Goal: Task Accomplishment & Management: Complete application form

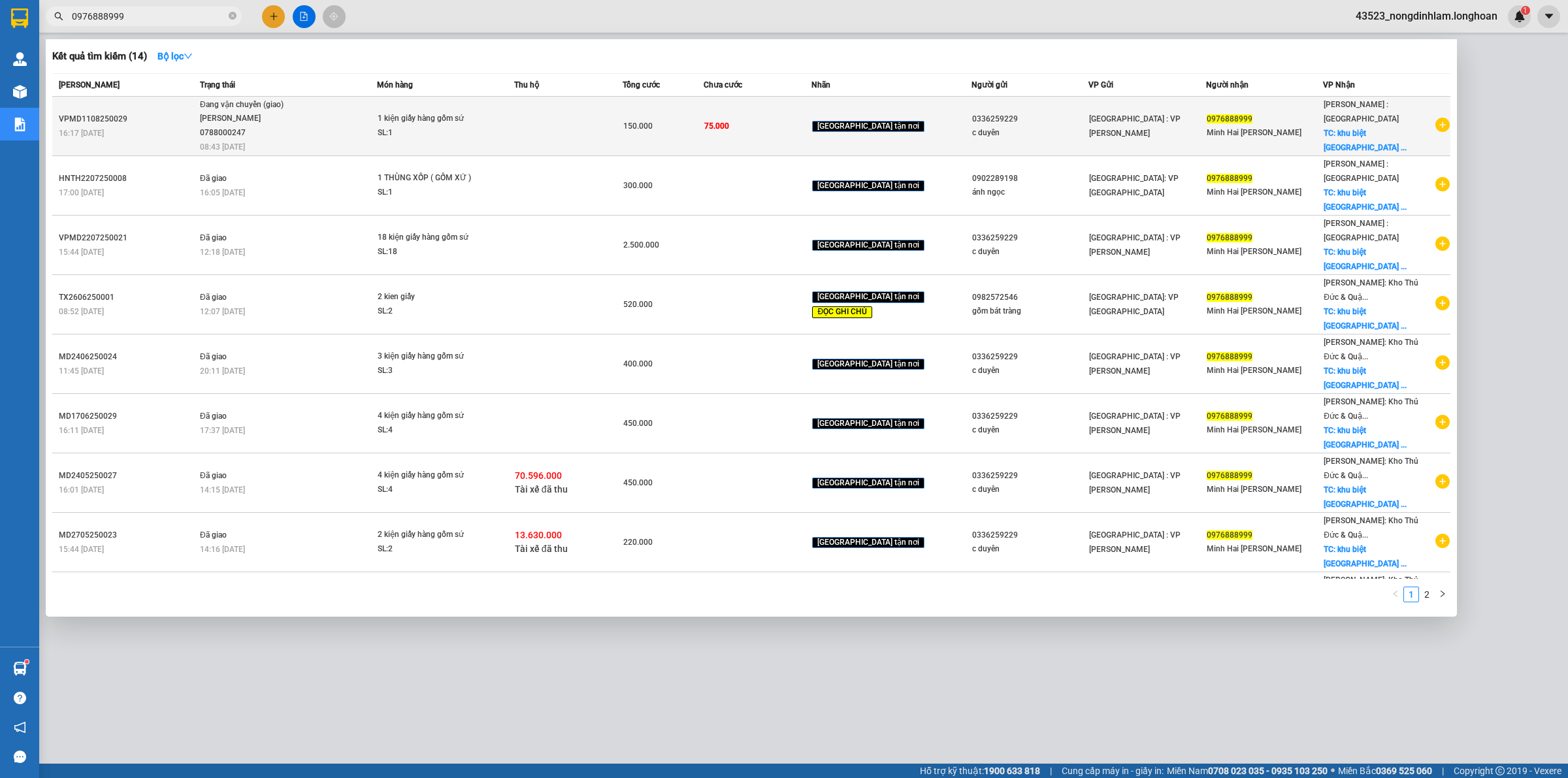
type input "0976888999"
click at [256, 124] on div "[PERSON_NAME] 0788000247" at bounding box center [249, 125] width 98 height 28
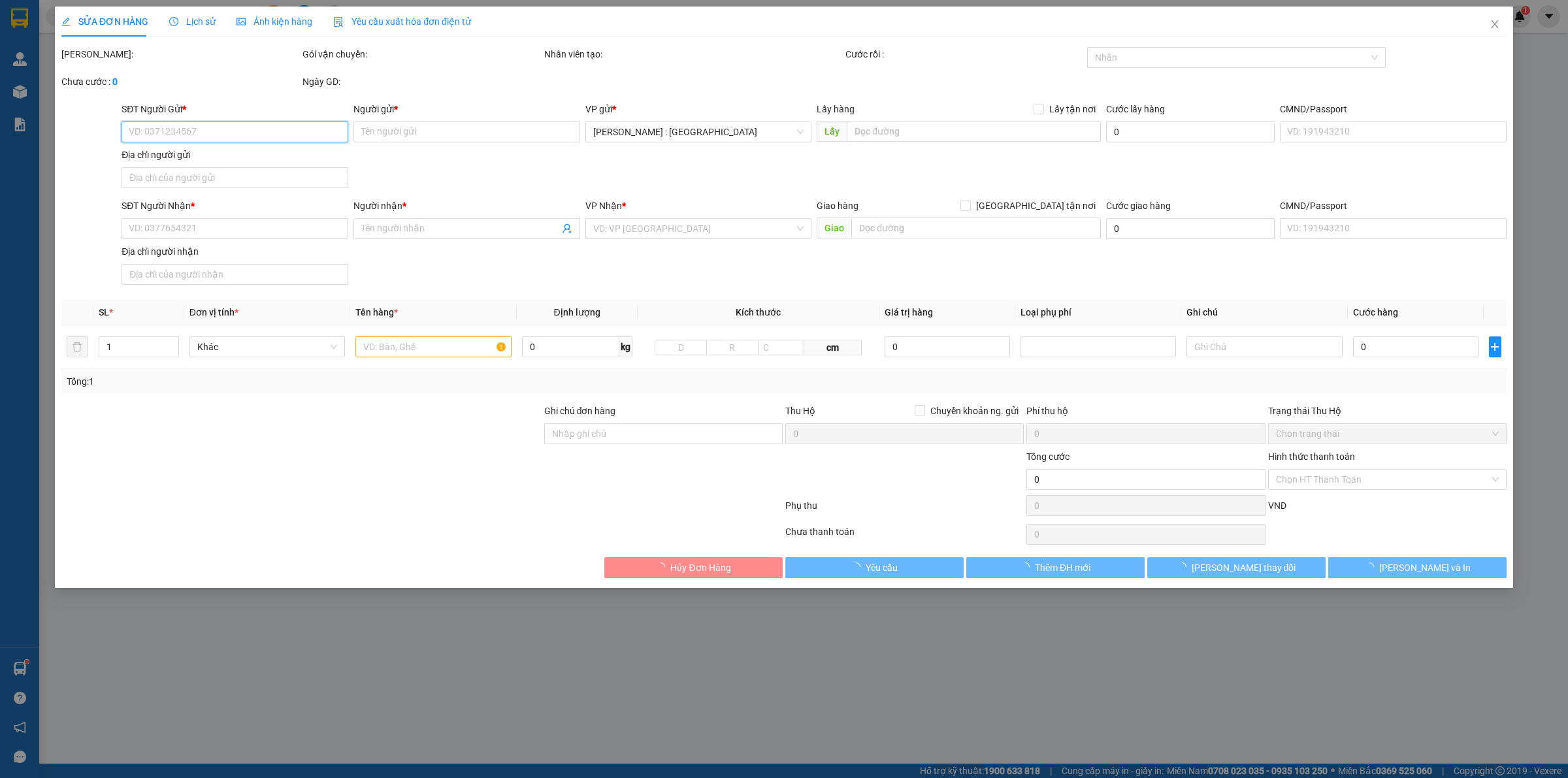
type input "0336259229"
type input "c duyên"
type input "0976888999"
type input "Minh Hai [PERSON_NAME]"
checkbox input "true"
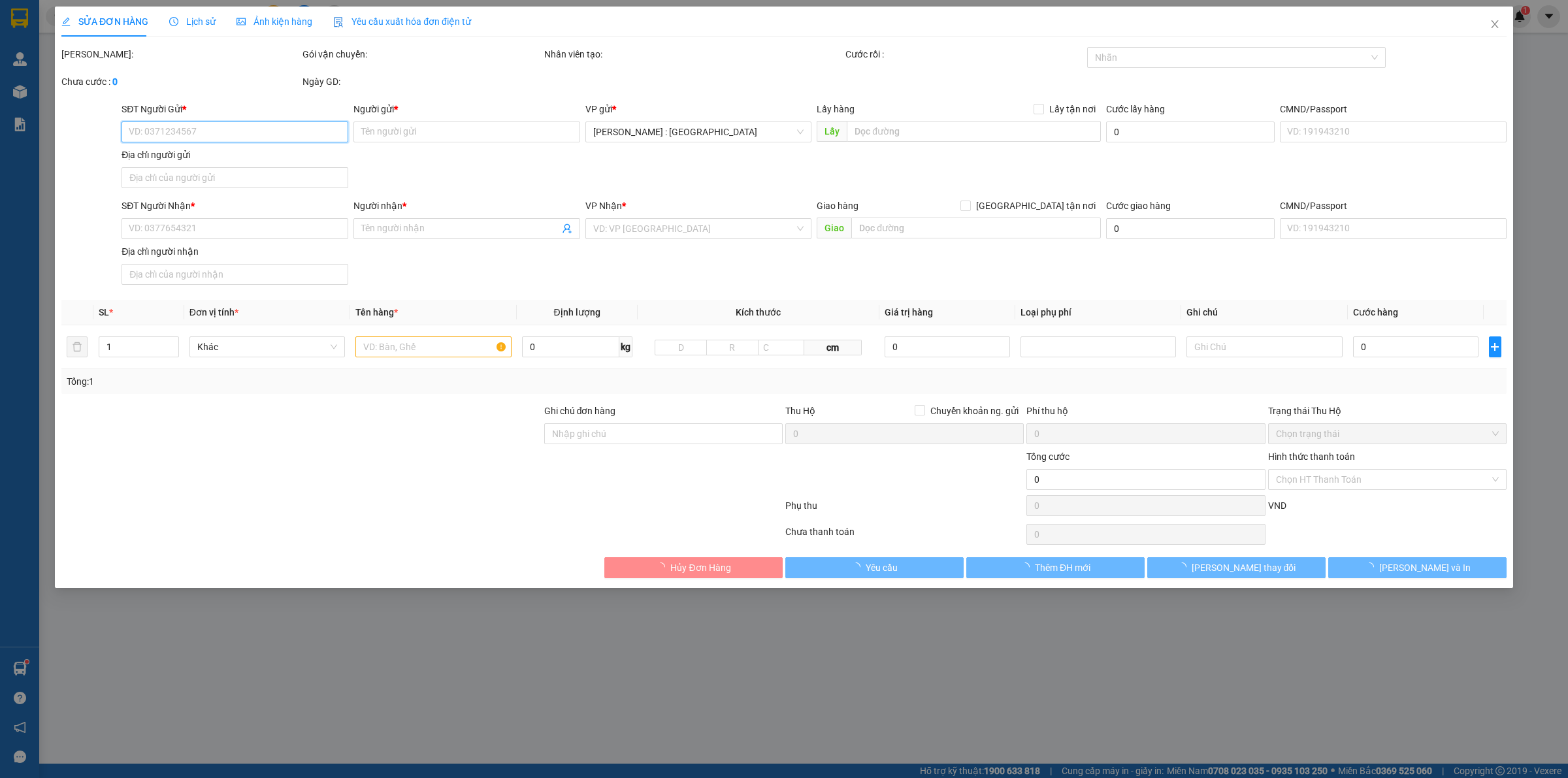
type input "khu biệt thự riverce cove đg D1 phước long B tp thủ đức hcm"
type input "hàng ko đồng kiểm giao nguyên kiện hư vỡ k đền ( đã báo khách gửi )"
type input "150.000"
type input "75.000"
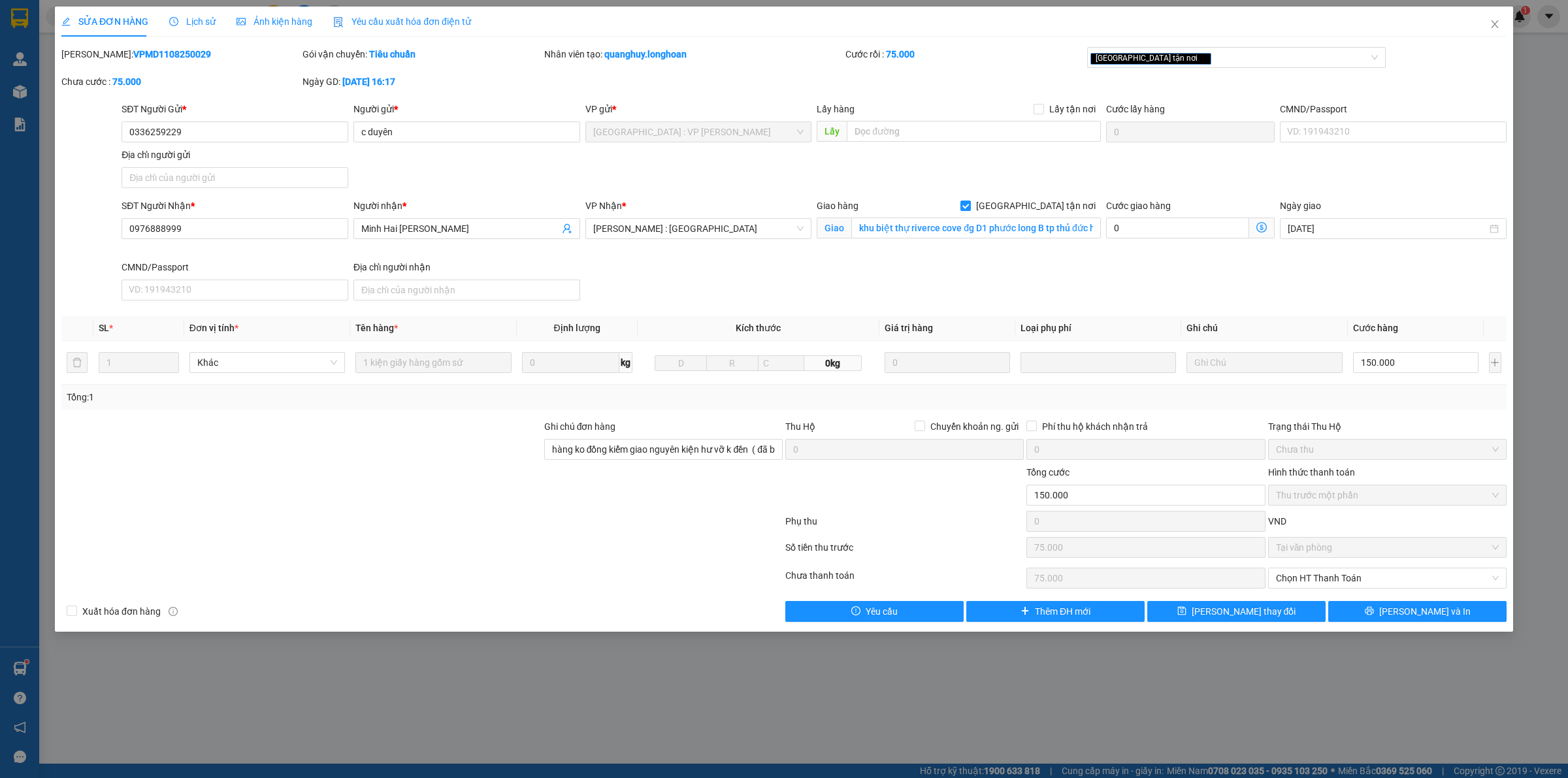
click at [193, 16] on span "Lịch sử" at bounding box center [193, 21] width 46 height 10
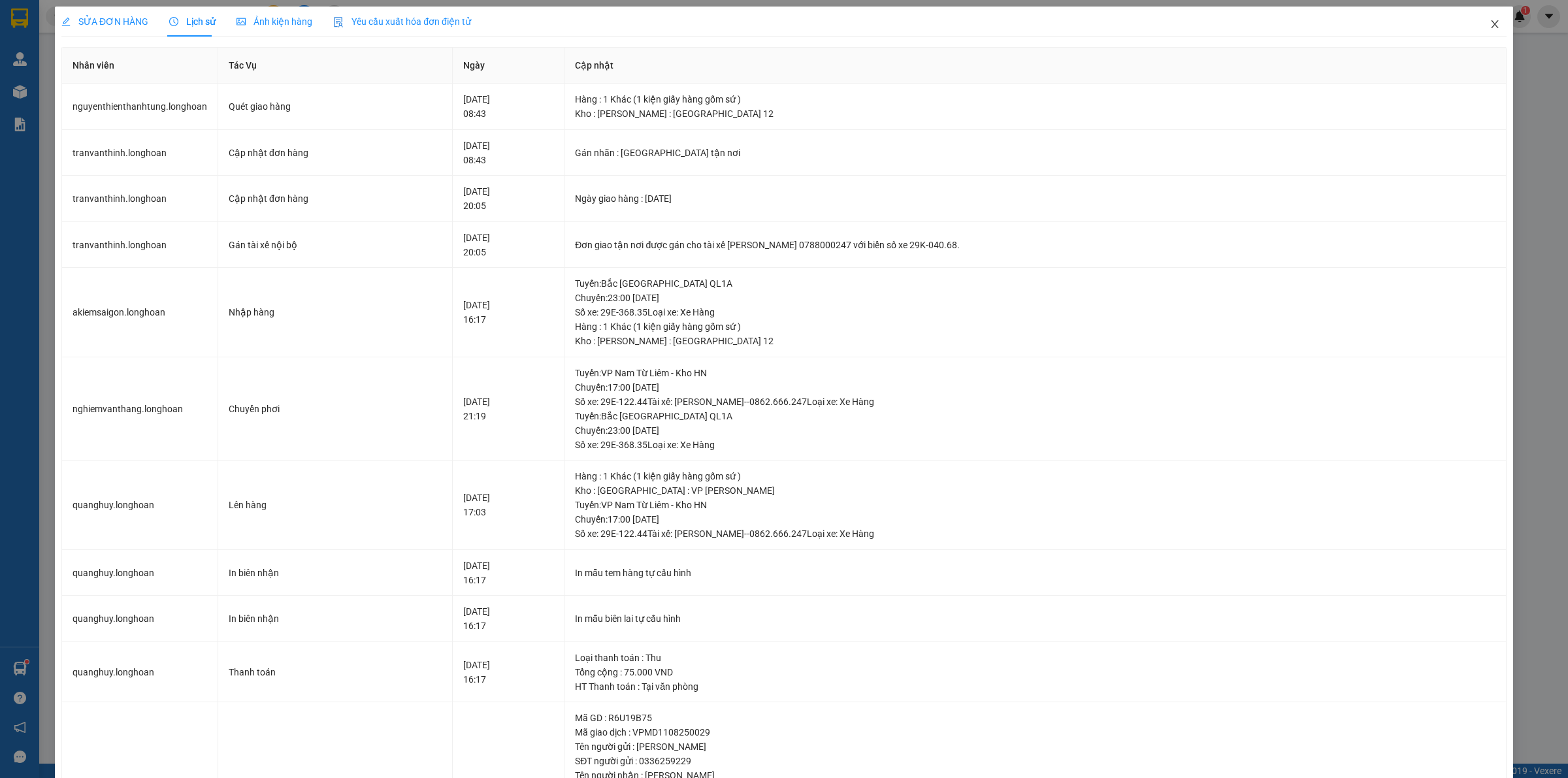
click at [1490, 19] on icon "close" at bounding box center [1495, 24] width 10 height 10
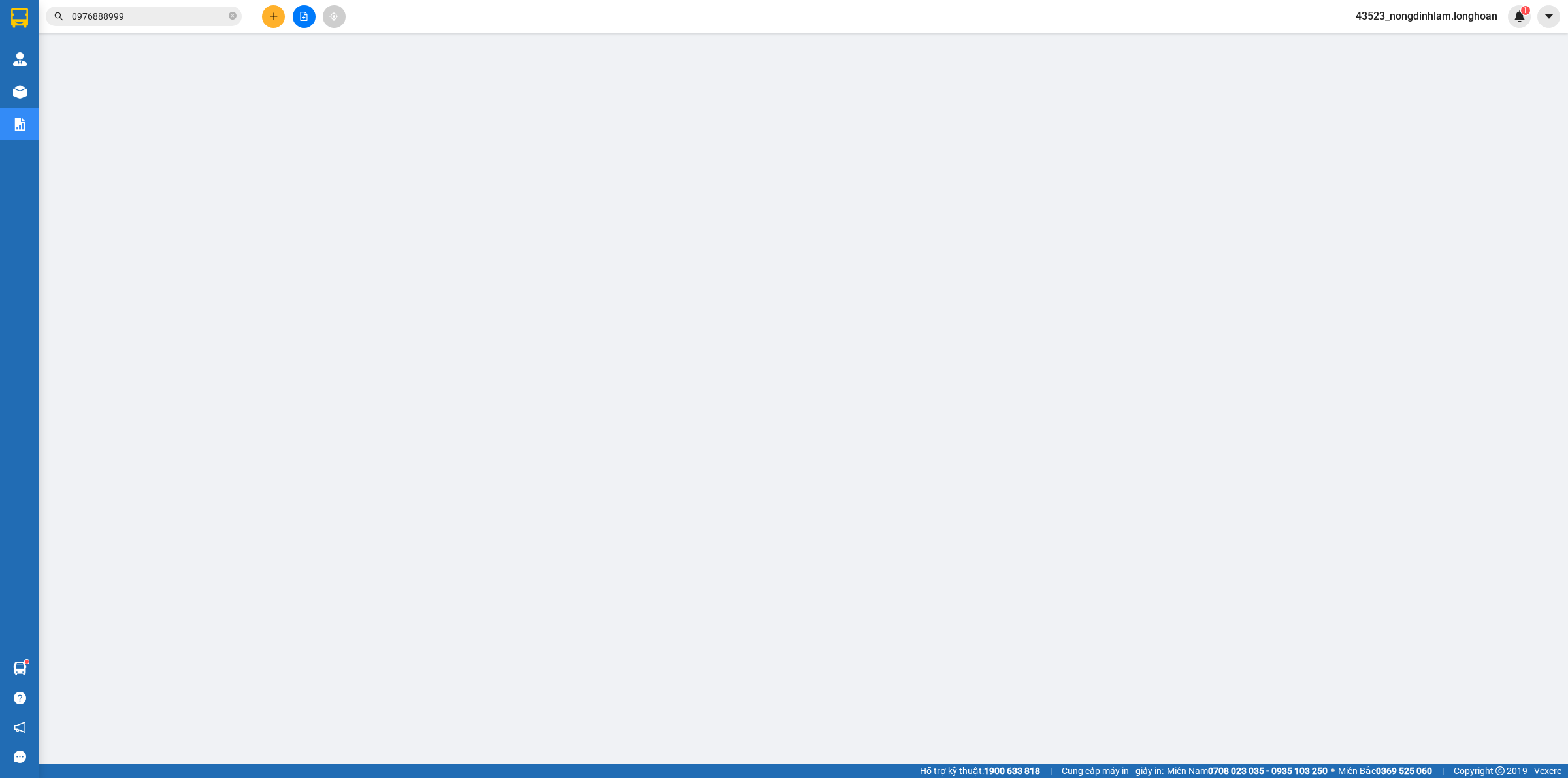
click at [144, 3] on div "Kết quả tìm kiếm ( 14 ) Bộ lọc Mã ĐH Trạng thái Món hàng Thu hộ Tổng cước Chưa …" at bounding box center [784, 16] width 1568 height 33
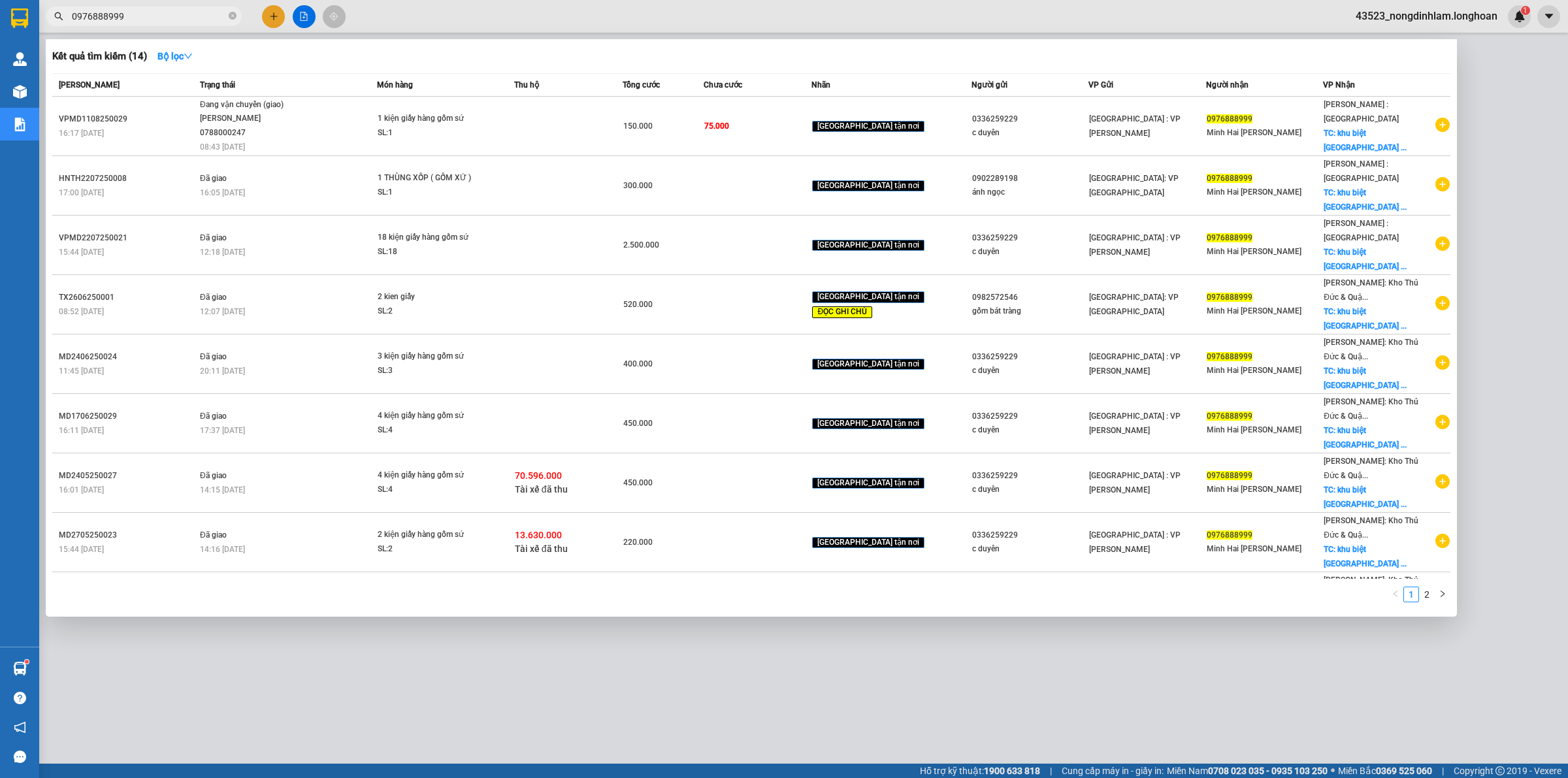
click at [146, 15] on input "0976888999" at bounding box center [149, 16] width 154 height 14
